Goal: Complete application form: Complete application form

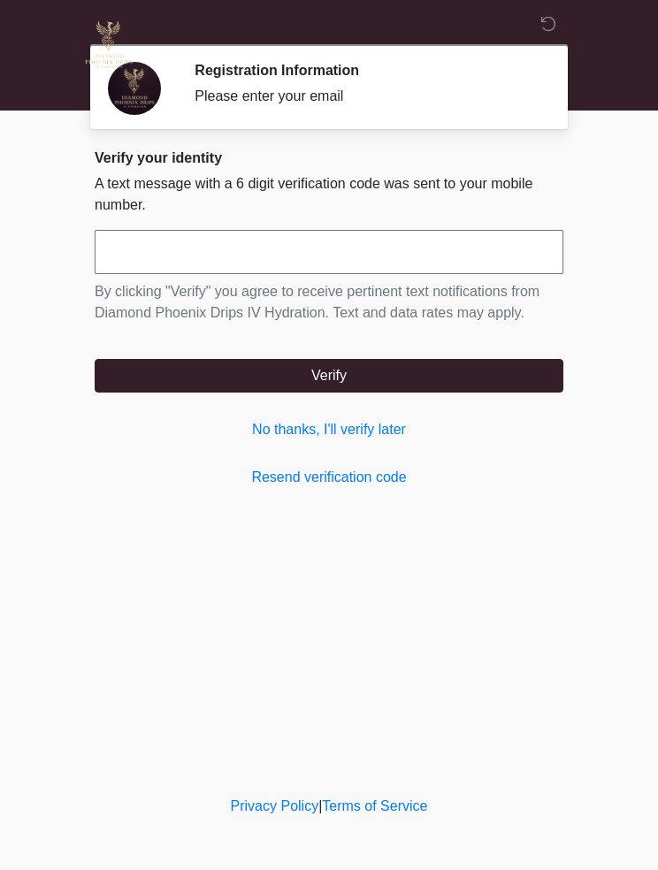
click at [474, 261] on input "text" at bounding box center [329, 252] width 469 height 44
click at [400, 424] on link "No thanks, I'll verify later" at bounding box center [329, 429] width 469 height 21
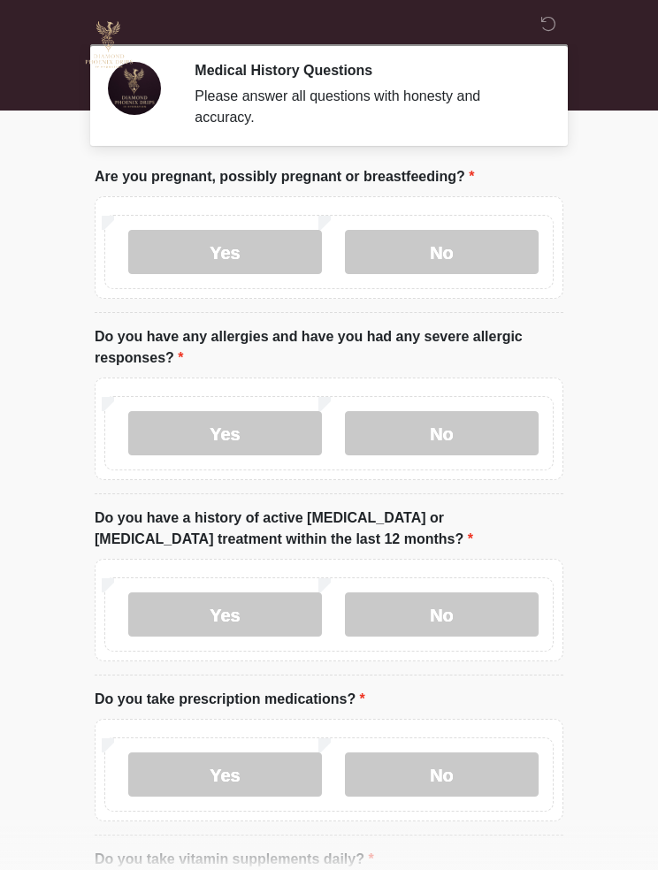
click at [427, 241] on label "No" at bounding box center [442, 252] width 194 height 44
click at [493, 432] on label "No" at bounding box center [442, 433] width 194 height 44
click at [438, 615] on label "No" at bounding box center [442, 614] width 194 height 44
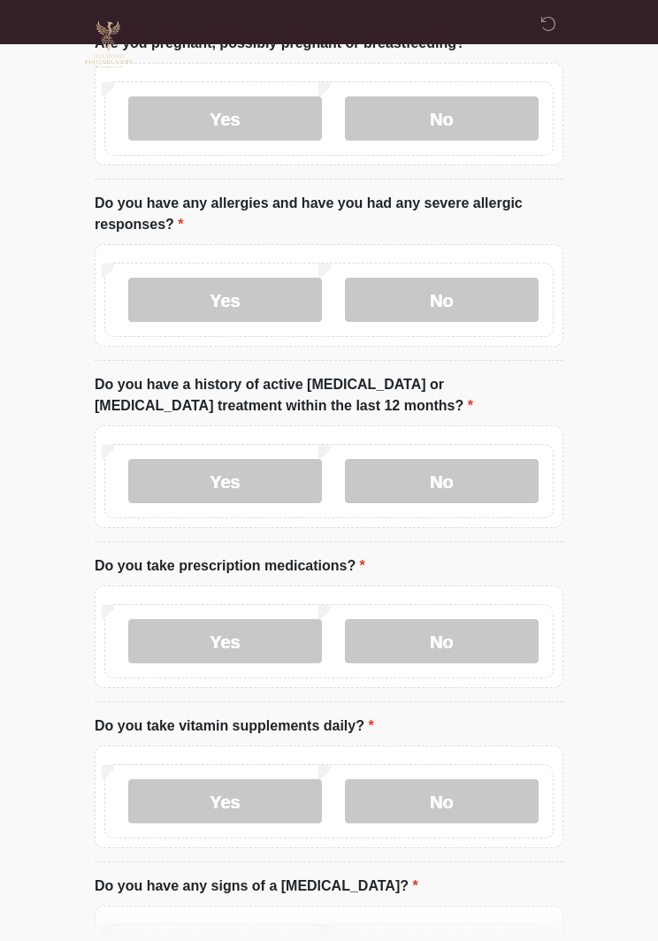
scroll to position [160, 0]
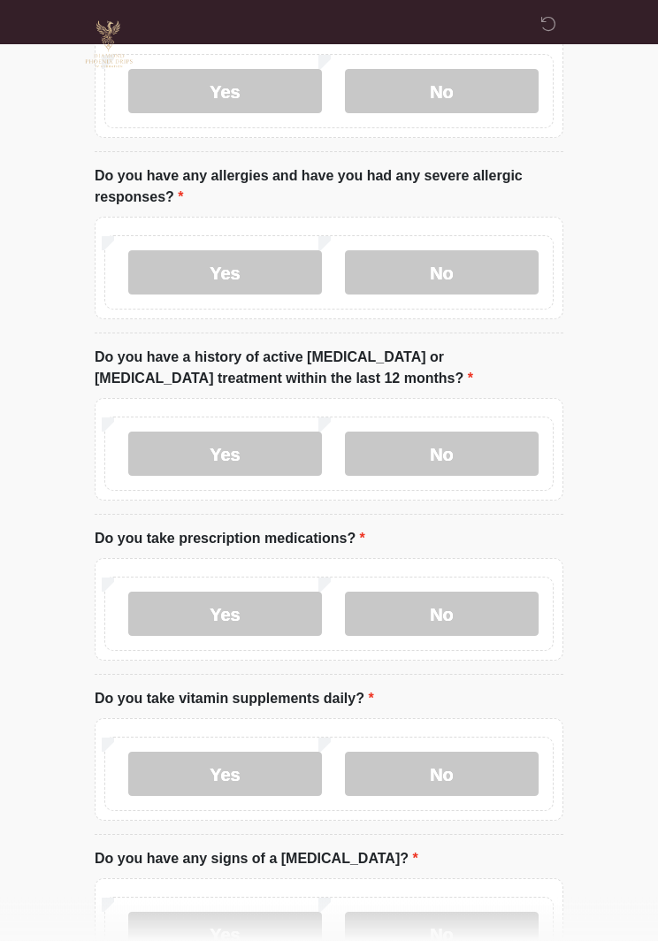
click at [471, 632] on label "No" at bounding box center [442, 614] width 194 height 44
click at [432, 787] on label "No" at bounding box center [442, 774] width 194 height 44
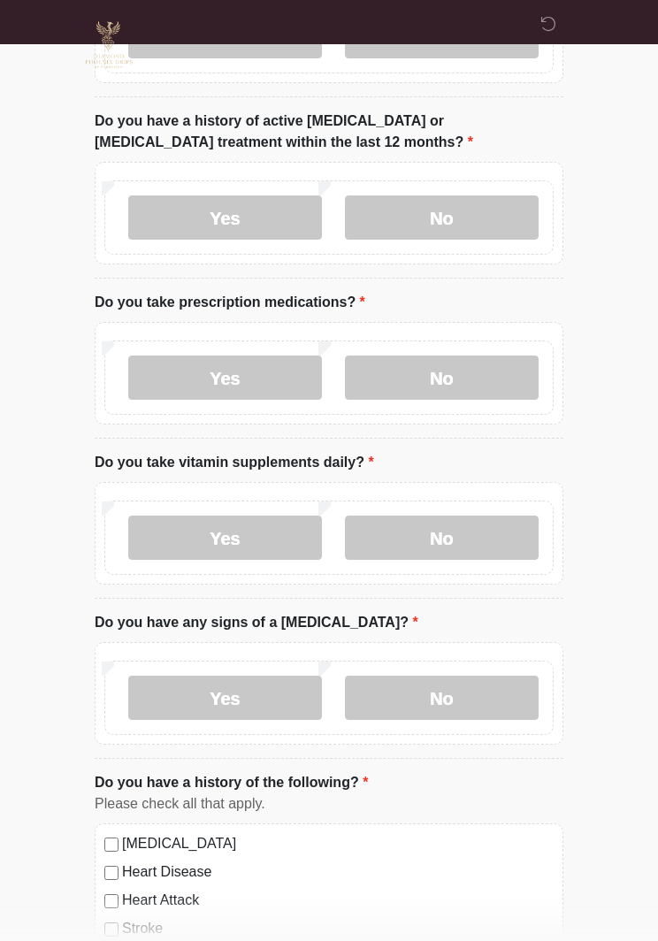
click at [470, 707] on label "No" at bounding box center [442, 698] width 194 height 44
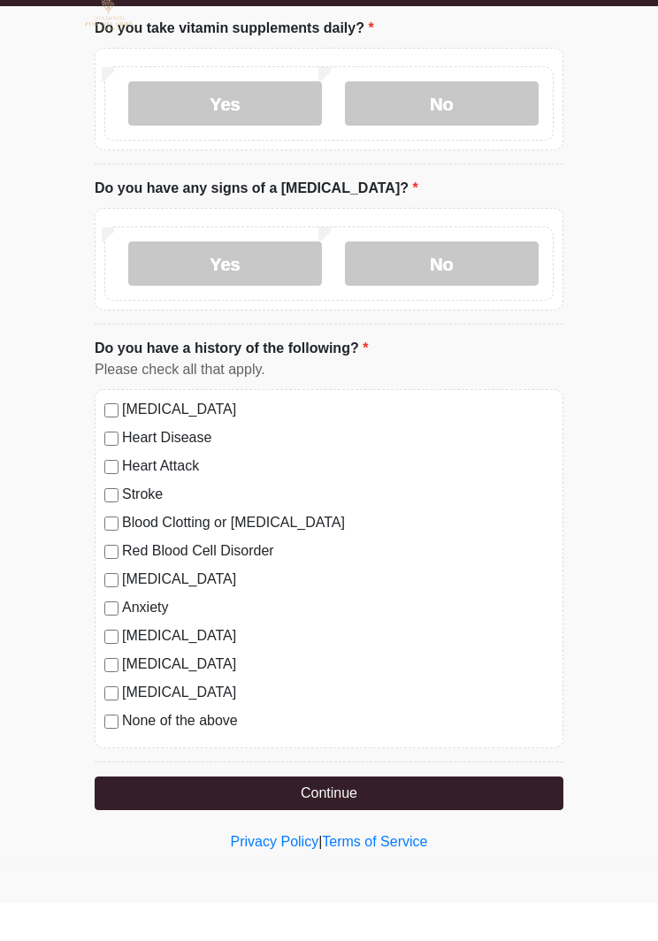
scroll to position [793, 0]
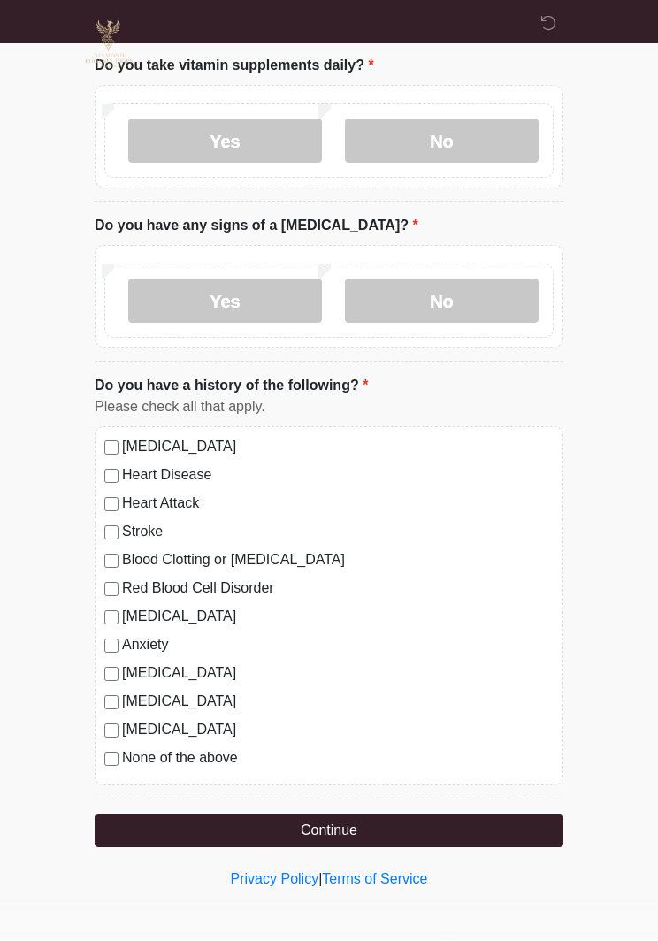
click at [153, 757] on label "None of the above" at bounding box center [338, 758] width 432 height 21
click at [428, 829] on button "Continue" at bounding box center [329, 831] width 469 height 34
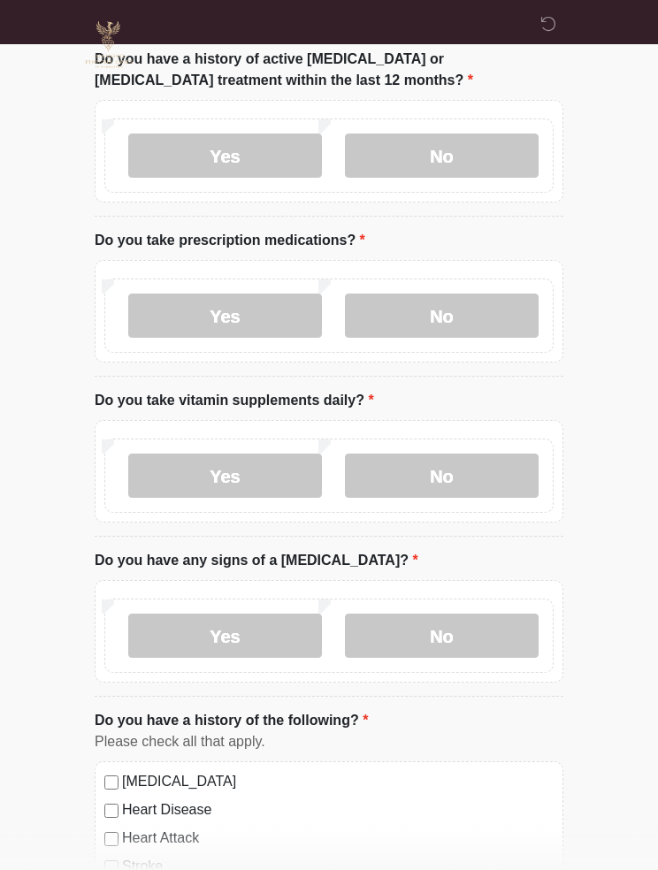
scroll to position [0, 0]
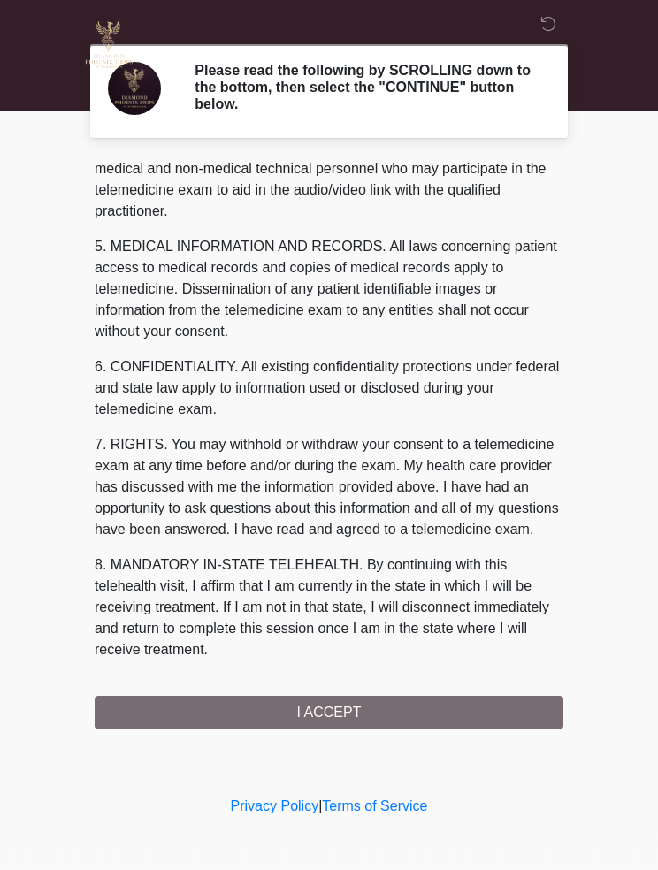
click at [465, 710] on button "I ACCEPT" at bounding box center [329, 713] width 469 height 34
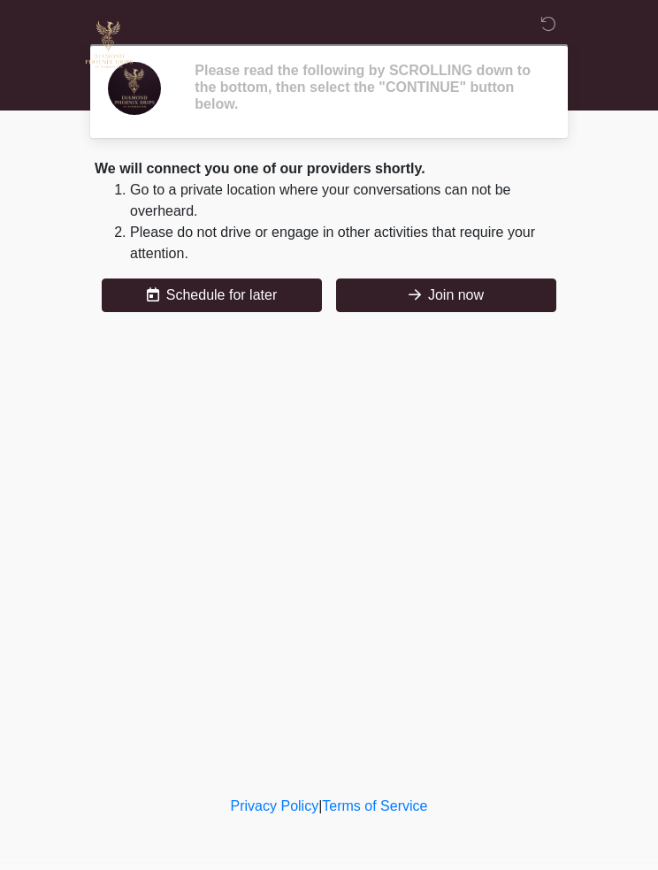
click at [476, 716] on div "‎ ‎ ‎ ‎ Please read the following by SCROLLING down to the bottom, then select …" at bounding box center [329, 396] width 531 height 757
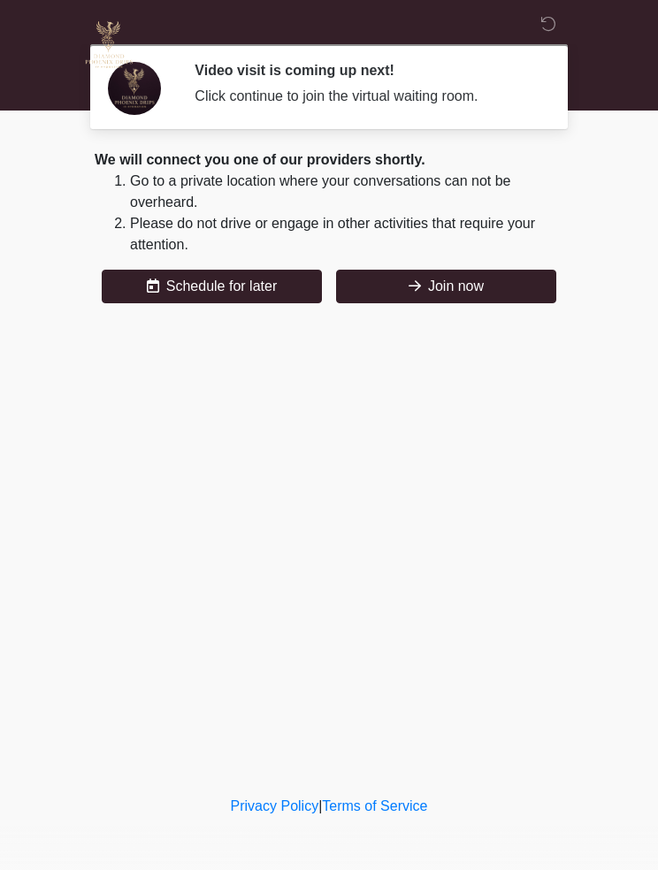
click at [478, 296] on button "Join now" at bounding box center [446, 287] width 220 height 34
